Goal: Information Seeking & Learning: Learn about a topic

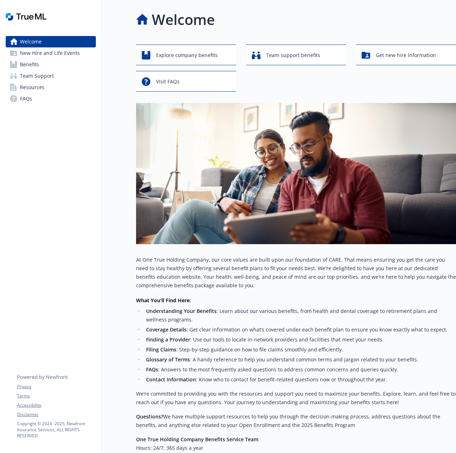
click at [41, 64] on link "Benefits" at bounding box center [51, 64] width 90 height 11
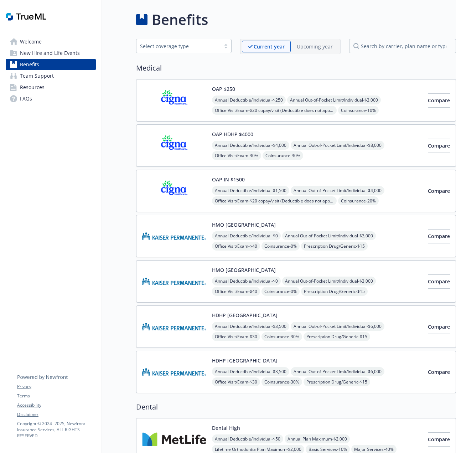
click at [41, 51] on span "New Hire and Life Events" at bounding box center [50, 52] width 60 height 11
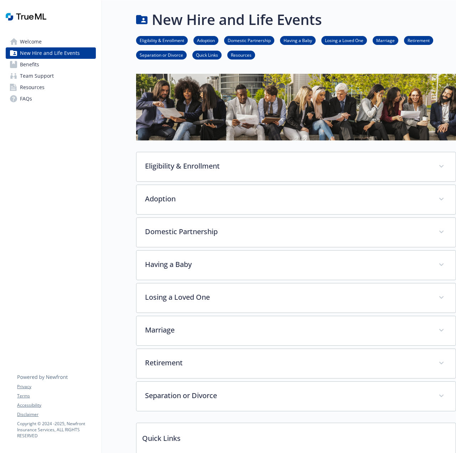
click at [40, 41] on span "Welcome" at bounding box center [31, 41] width 22 height 11
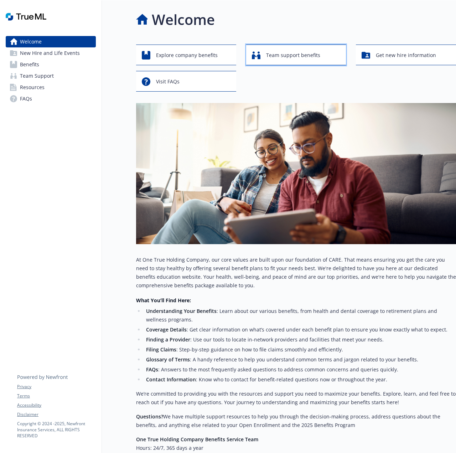
click at [298, 61] on span "Team support benefits" at bounding box center [293, 55] width 54 height 14
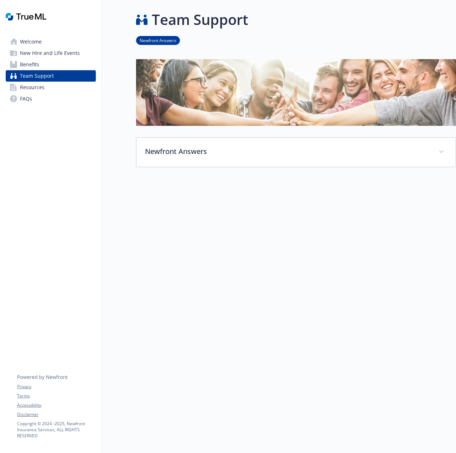
click at [26, 64] on span "Benefits" at bounding box center [29, 64] width 19 height 11
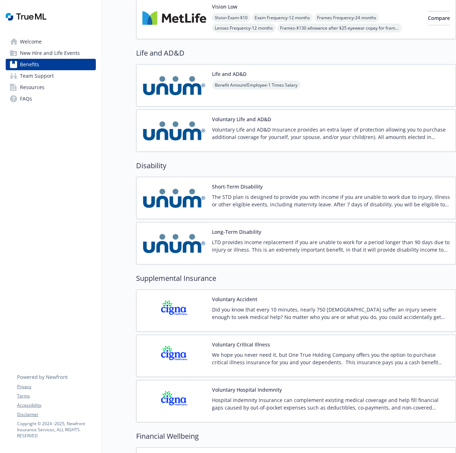
scroll to position [916, 0]
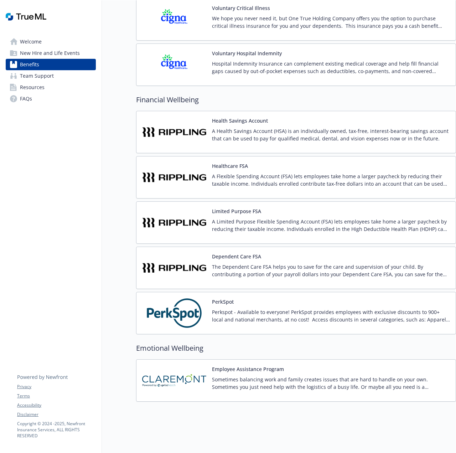
click at [159, 306] on img at bounding box center [174, 313] width 64 height 30
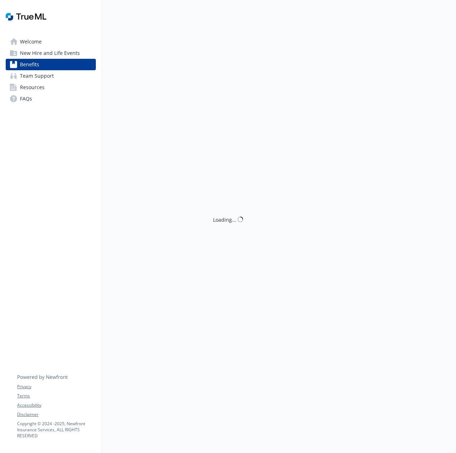
scroll to position [916, 0]
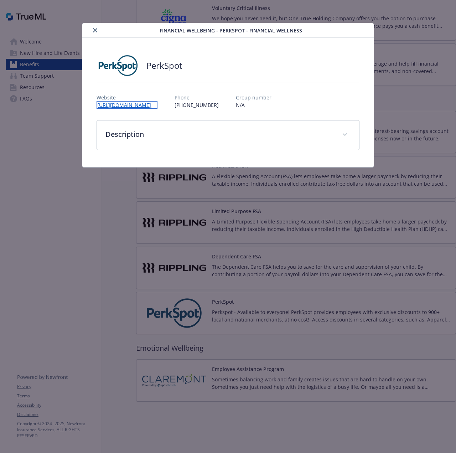
click at [115, 106] on link "[URL][DOMAIN_NAME]" at bounding box center [127, 105] width 61 height 8
